Goal: Book appointment/travel/reservation

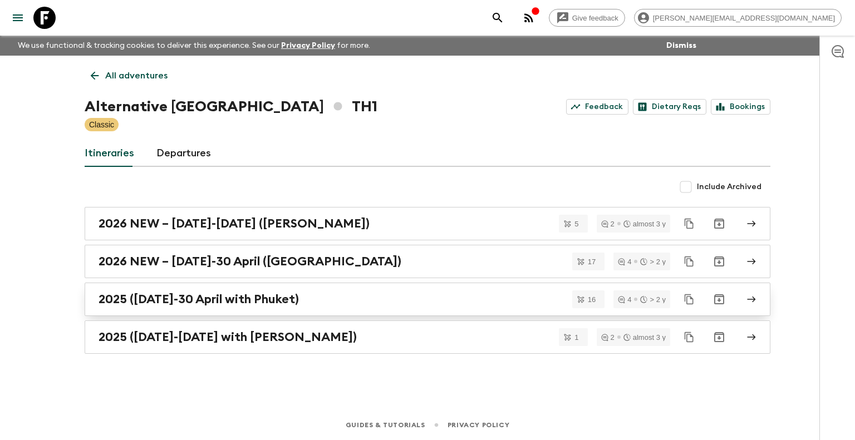
click at [227, 303] on h2 "2025 ([DATE]-30 April with Phuket)" at bounding box center [198, 299] width 200 height 14
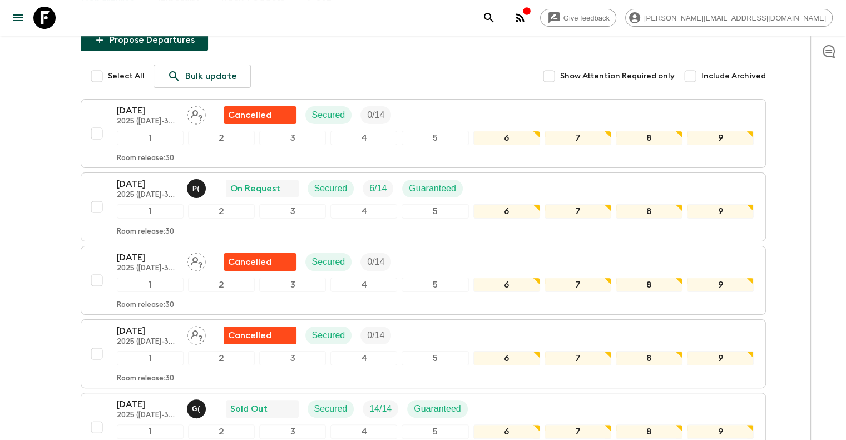
scroll to position [157, 0]
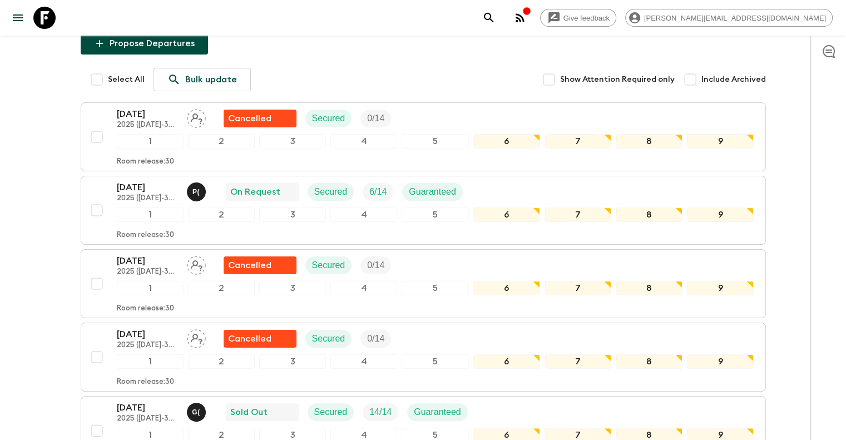
click at [707, 80] on span "Include Archived" at bounding box center [734, 79] width 65 height 11
click at [702, 80] on input "Include Archived" at bounding box center [690, 79] width 22 height 22
checkbox input "true"
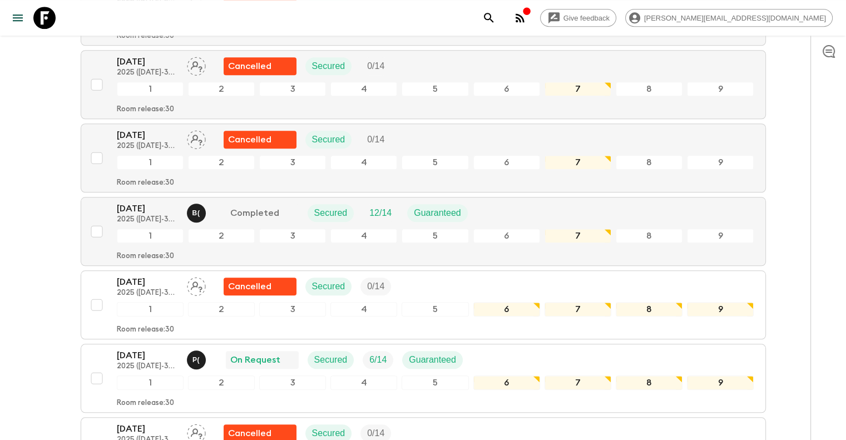
scroll to position [5305, 0]
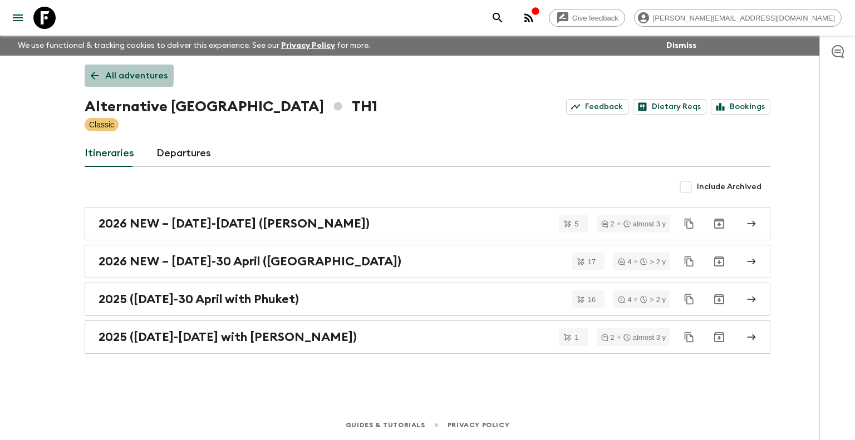
click at [93, 72] on icon at bounding box center [95, 76] width 8 height 8
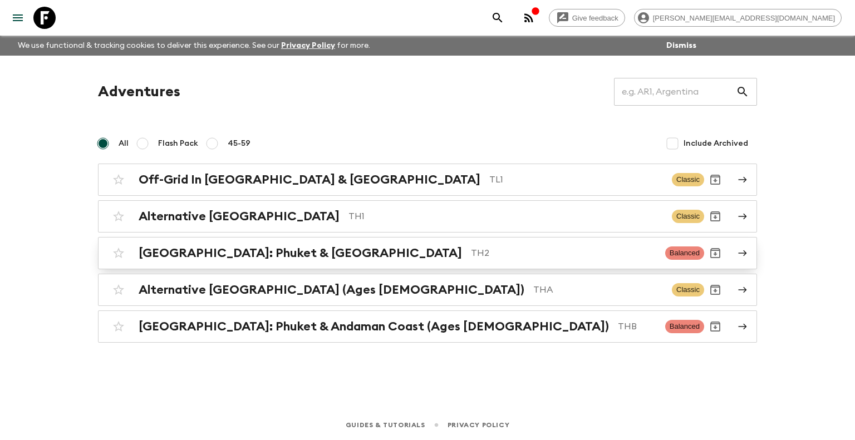
click at [329, 260] on div "[GEOGRAPHIC_DATA]: Phuket & Andaman Coast TH2 Balanced" at bounding box center [405, 253] width 596 height 22
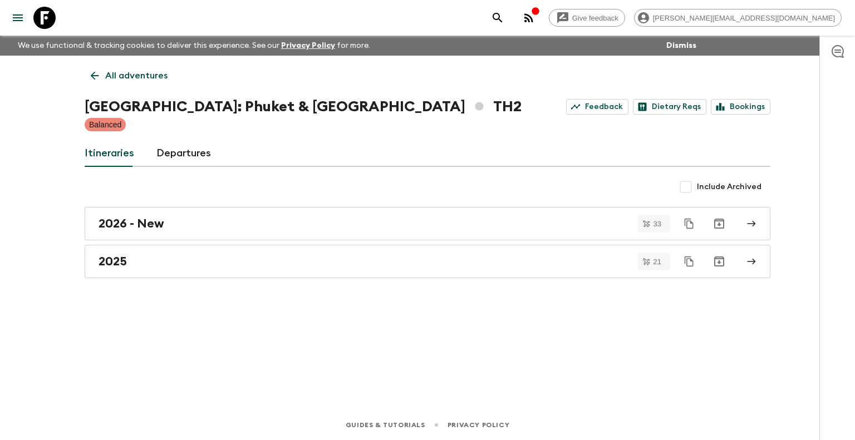
click at [264, 280] on div "All adventures [GEOGRAPHIC_DATA]: Phuket & [GEOGRAPHIC_DATA] TH2 Feedback Dieta…" at bounding box center [427, 217] width 712 height 323
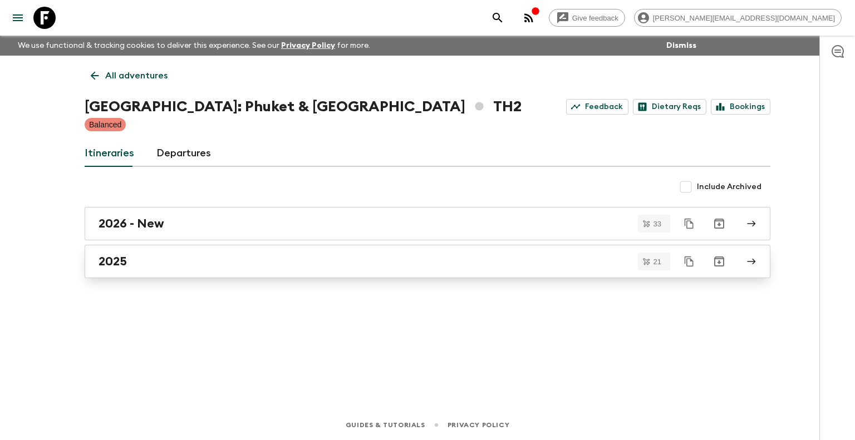
click at [280, 266] on div "2025" at bounding box center [416, 261] width 637 height 14
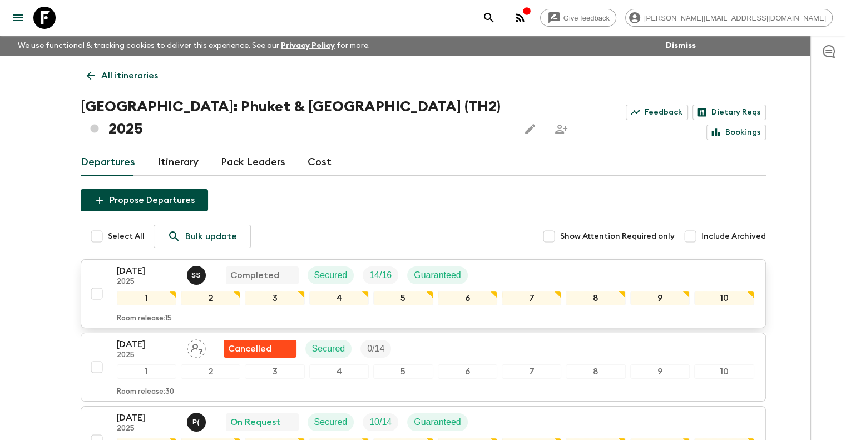
click at [521, 264] on div "[DATE] 2025 S S Completed Secured 14 / 16 Guaranteed" at bounding box center [436, 275] width 638 height 22
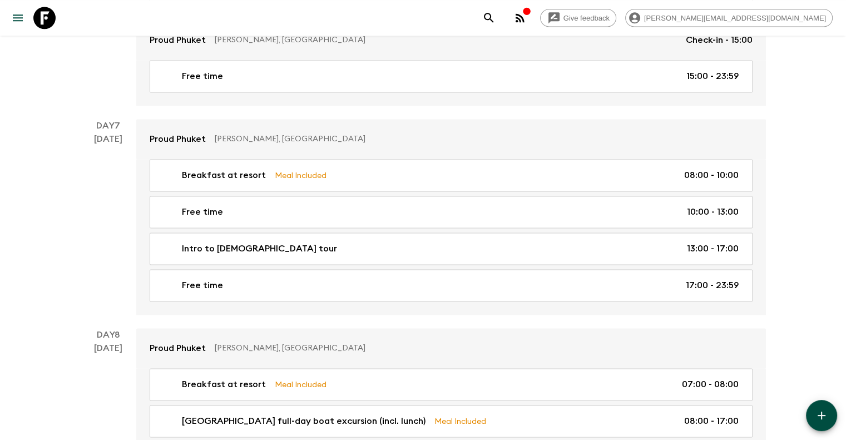
scroll to position [1594, 0]
